Goal: Information Seeking & Learning: Learn about a topic

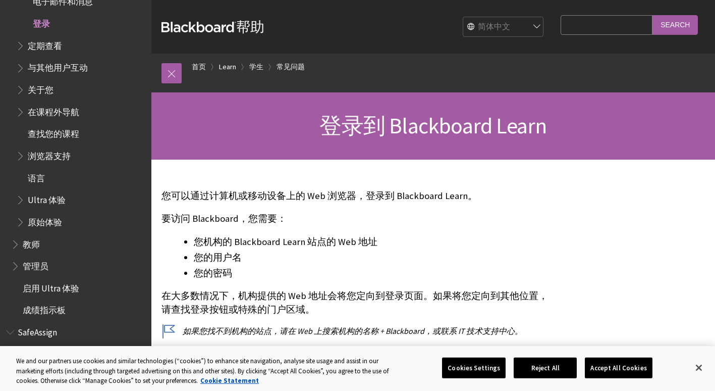
click at [479, 33] on select "English عربية Català Cymraeg Deutsch Español Suomi Français עברית Italiano 日本語 …" at bounding box center [503, 27] width 81 height 20
select select "/Learn/Student/Ultra/Getting_Started/Log_in_to_Learn"
click at [463, 17] on select "English عربية Català Cymraeg Deutsch Español Suomi Français עברית Italiano 日本語 …" at bounding box center [503, 27] width 81 height 20
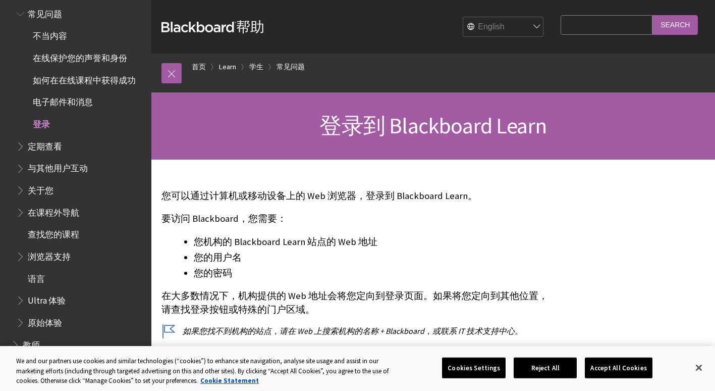
scroll to position [132, 0]
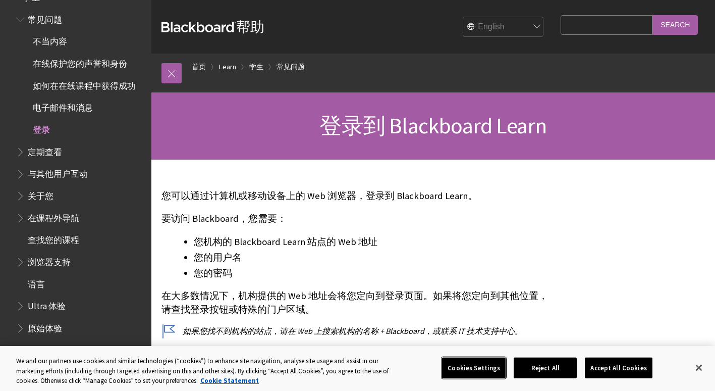
click at [470, 369] on button "Cookies Settings" at bounding box center [474, 367] width 64 height 21
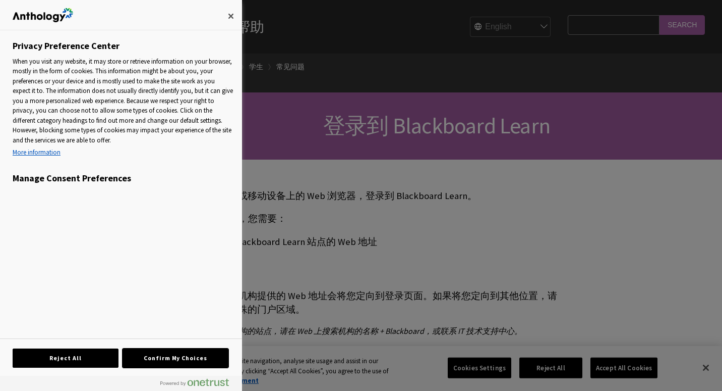
click at [150, 359] on button "Confirm My Choices" at bounding box center [176, 357] width 106 height 19
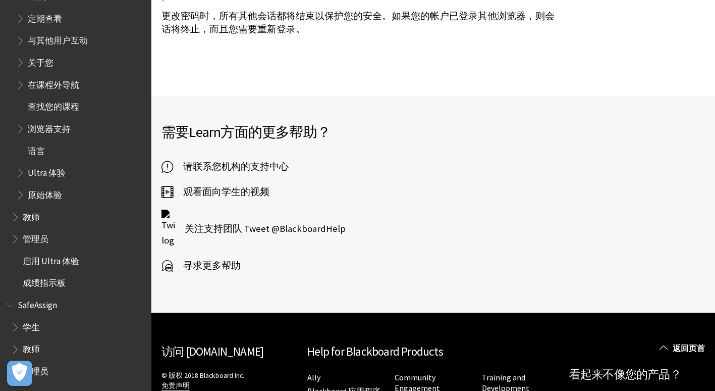
scroll to position [2688, 0]
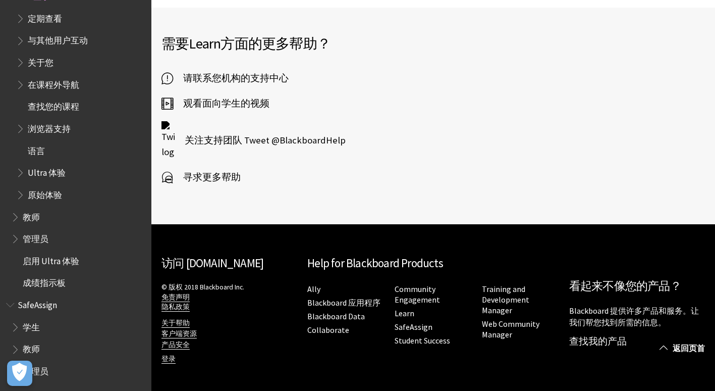
click at [339, 295] on li "Ally" at bounding box center [345, 289] width 77 height 14
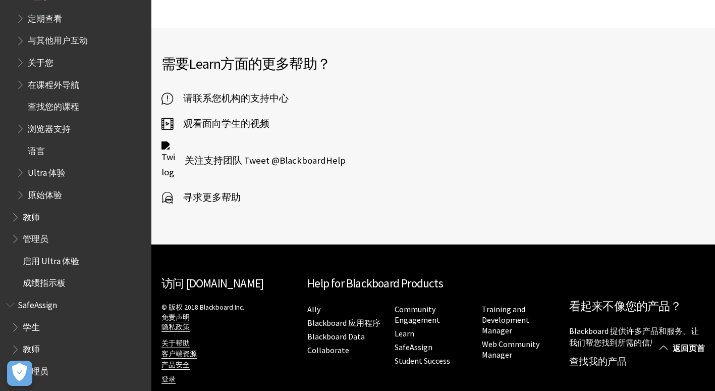
scroll to position [2667, 0]
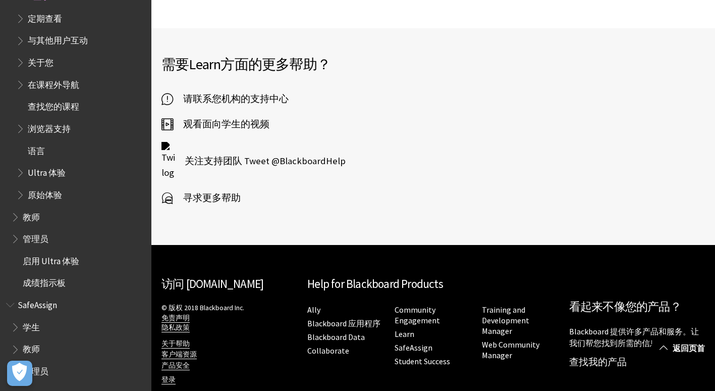
click at [339, 295] on nav "Help for Blackboard Products Ally Blackboard 应用程序 Blackboard Data Collaborate C…" at bounding box center [433, 321] width 252 height 93
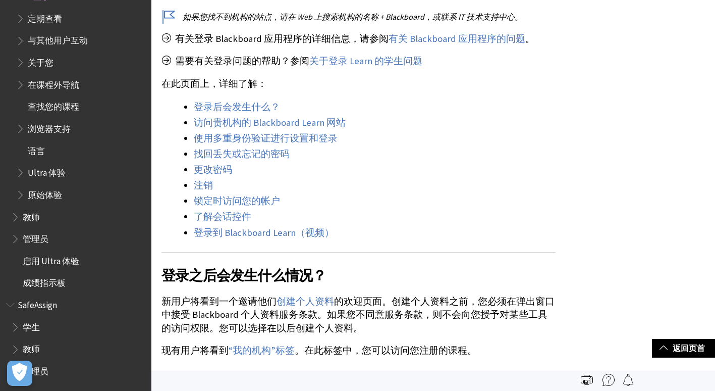
scroll to position [0, 0]
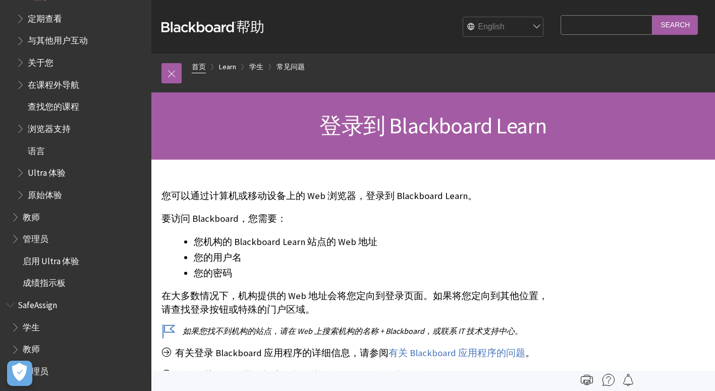
click at [199, 68] on link "首页" at bounding box center [199, 67] width 14 height 13
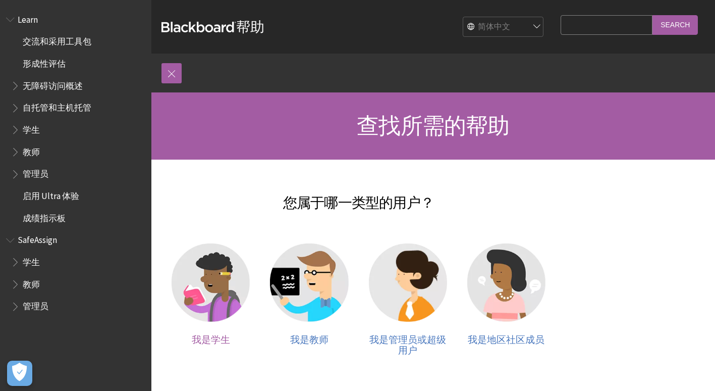
click at [218, 269] on img at bounding box center [211, 282] width 78 height 78
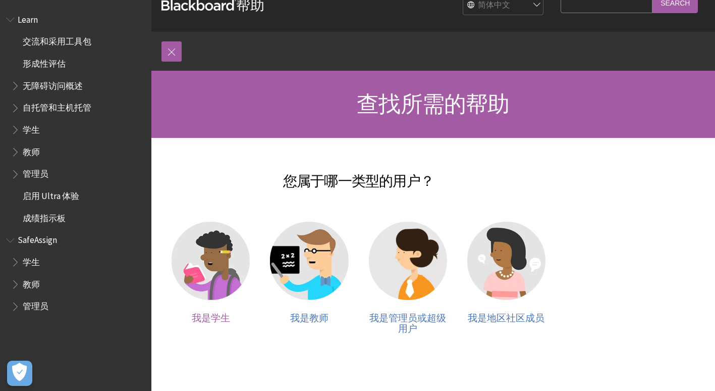
scroll to position [22, 0]
